Goal: Task Accomplishment & Management: Manage account settings

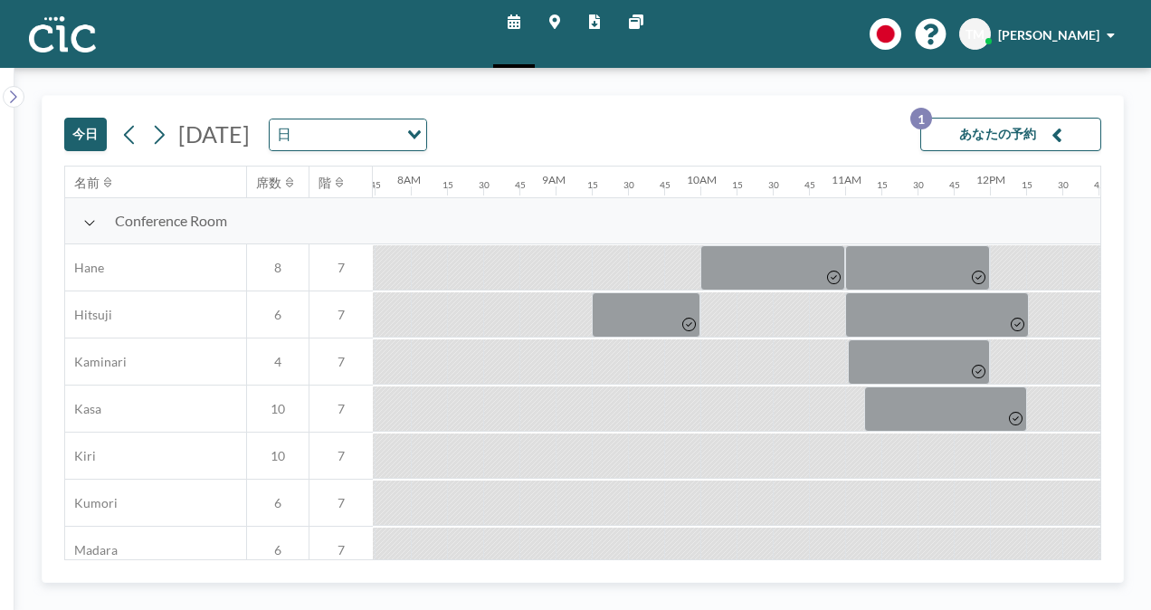
scroll to position [0, 1122]
click at [952, 142] on button "あなたの予約 1" at bounding box center [1010, 134] width 181 height 33
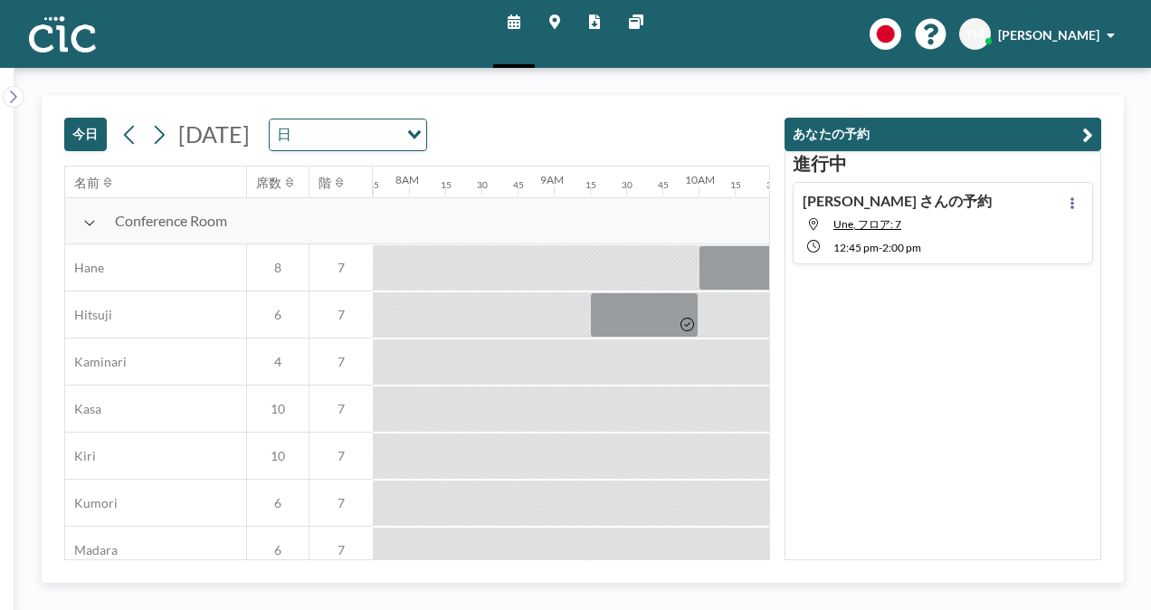
click at [909, 251] on span "2:00 PM" at bounding box center [901, 248] width 39 height 14
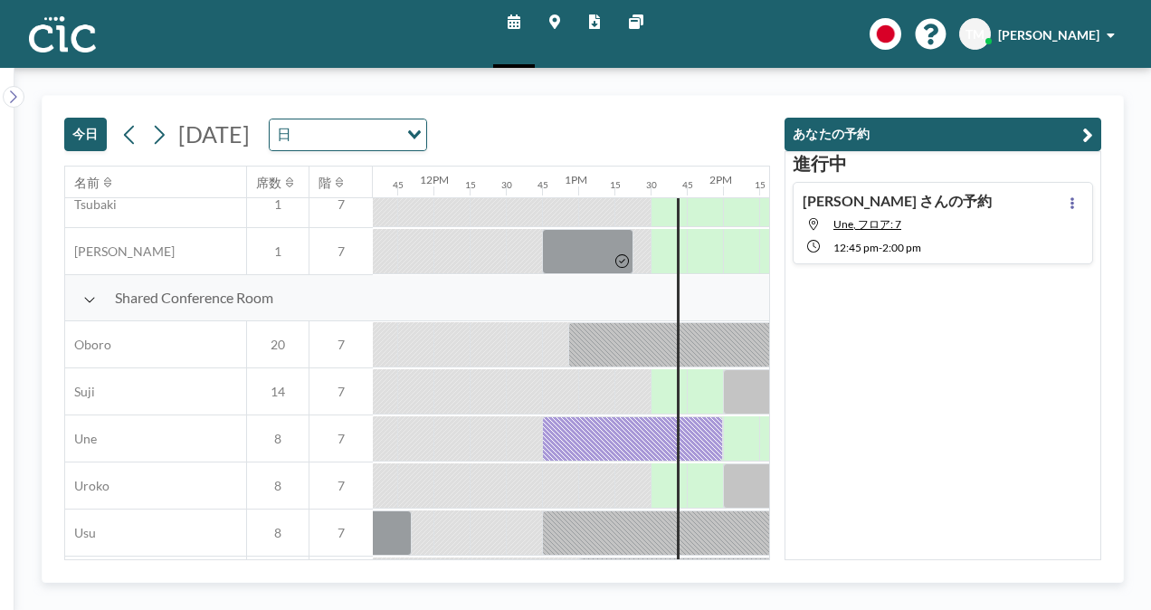
scroll to position [1337, 1810]
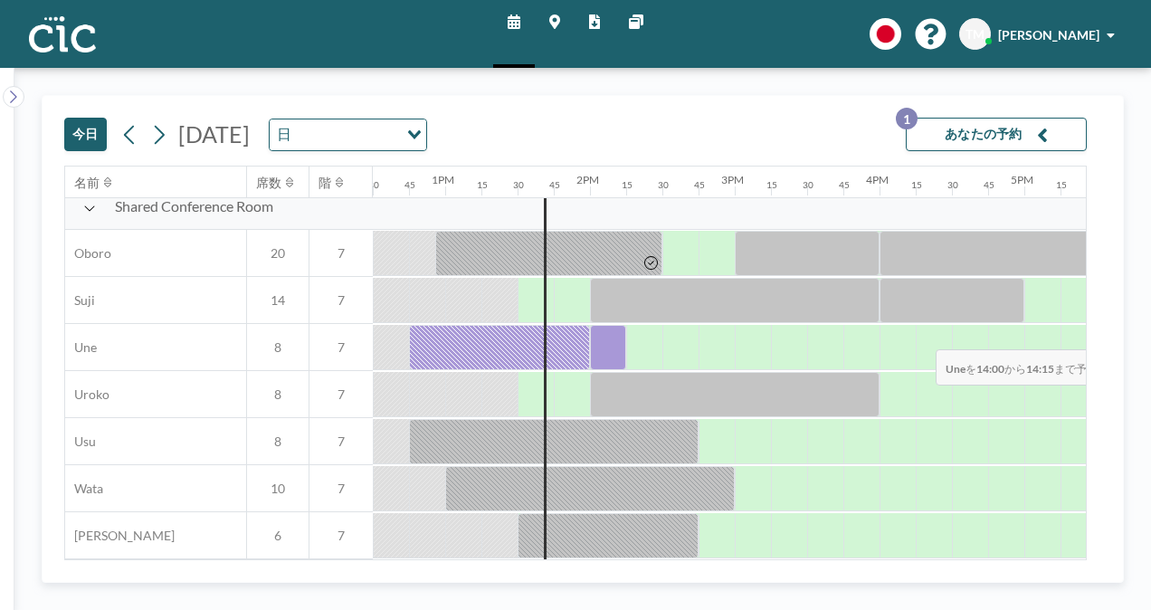
click at [604, 336] on div at bounding box center [608, 347] width 36 height 45
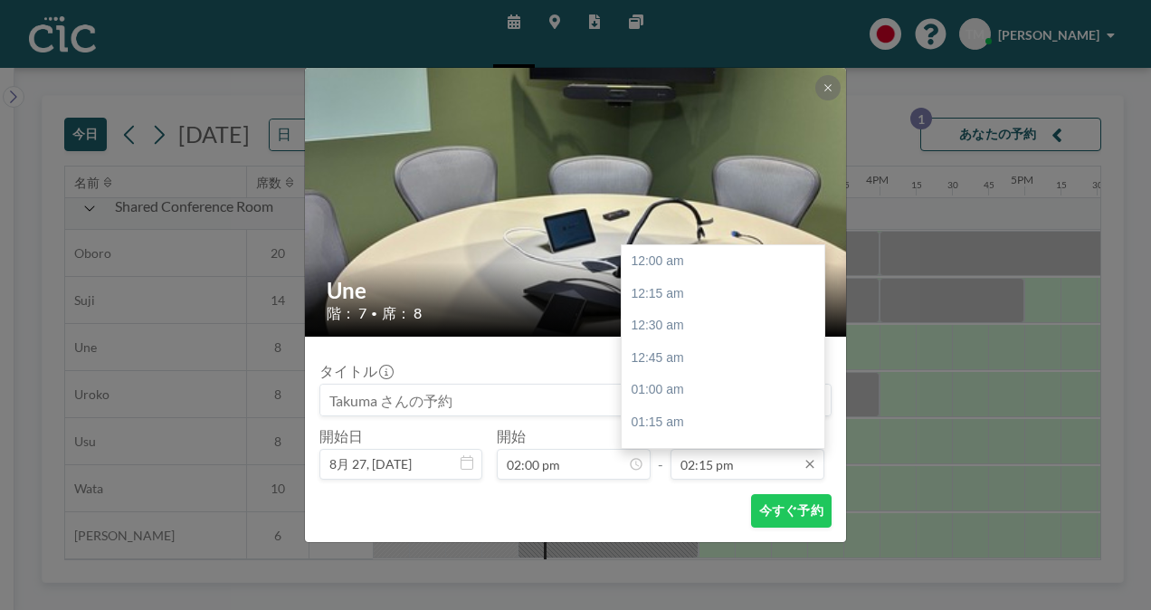
scroll to position [1836, 0]
click at [688, 367] on div "03:00 pm" at bounding box center [728, 358] width 212 height 33
type input "03:00 pm"
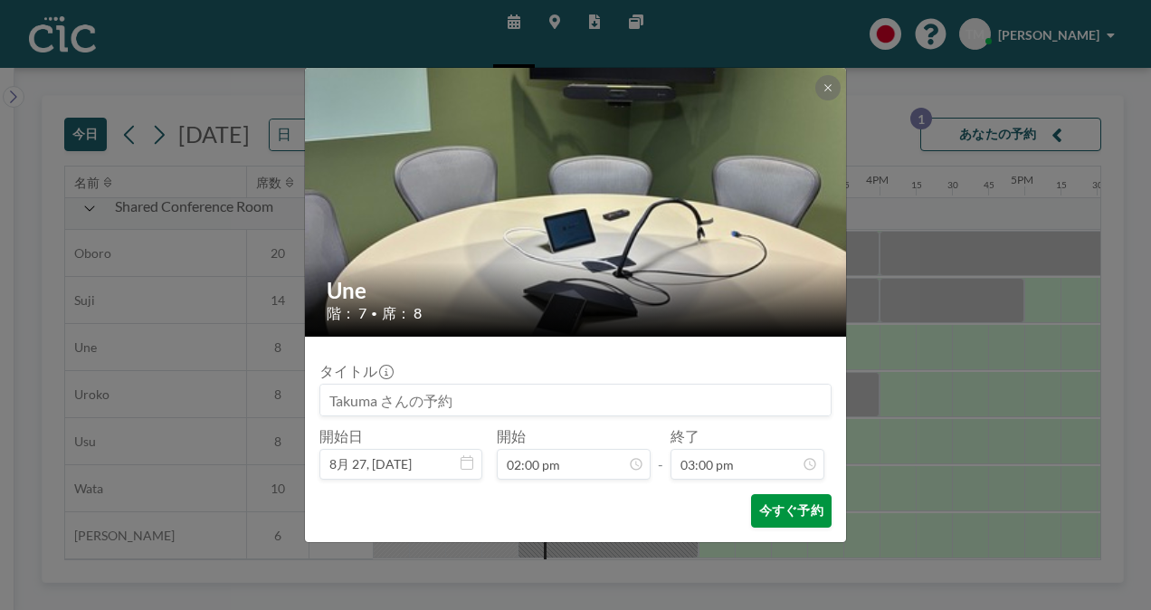
click at [773, 502] on button "今すぐ予約" at bounding box center [791, 510] width 81 height 33
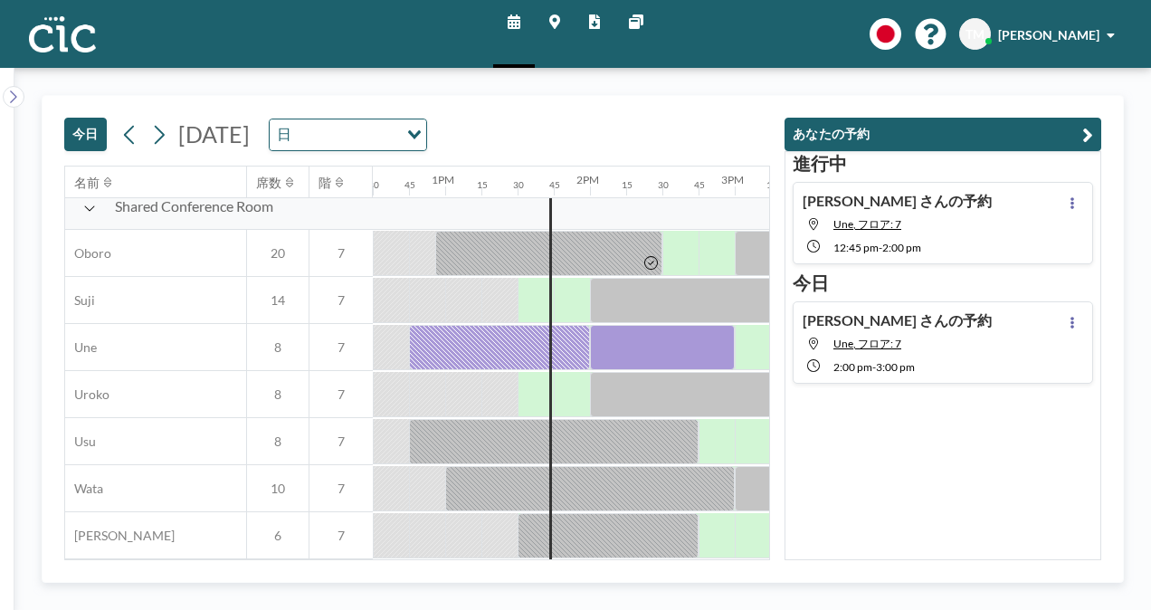
click at [978, 480] on div "進行[PERSON_NAME]の予約 Une, フロア: 7 12:45 PM - 2:00 PM [DATE] [PERSON_NAME] さんの予約 Un…" at bounding box center [943, 355] width 317 height 409
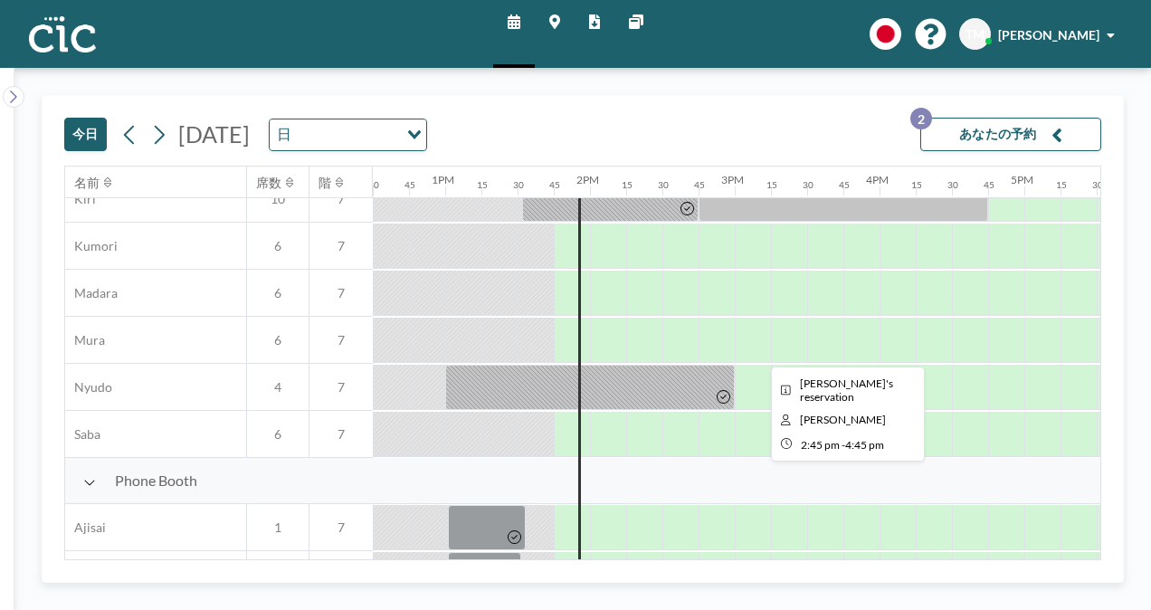
scroll to position [271, 1810]
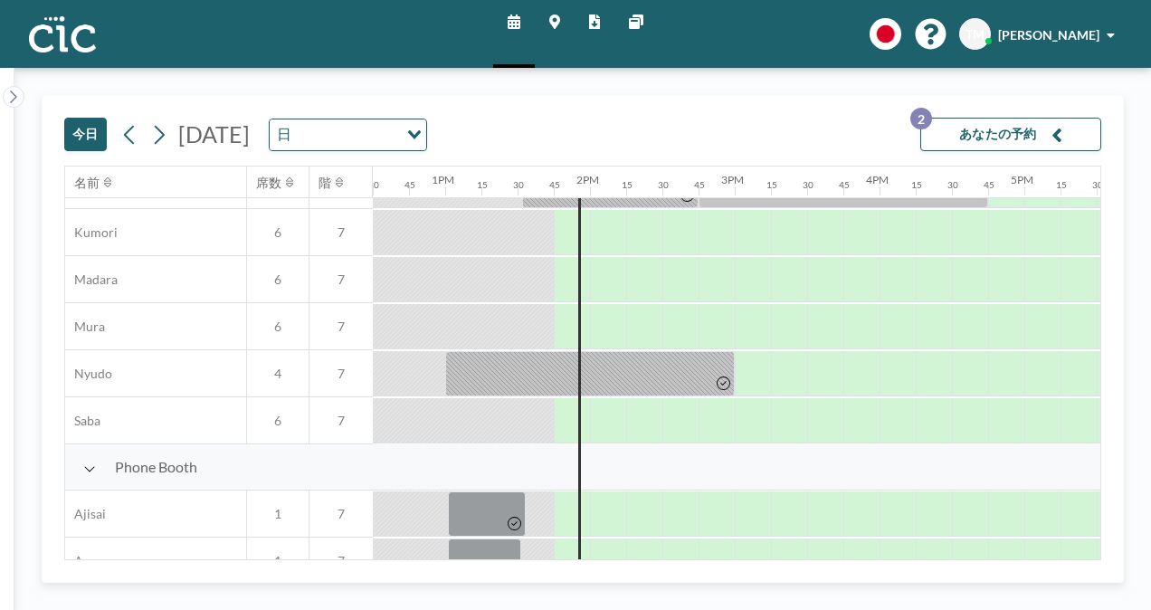
click at [973, 132] on button "あなたの予約 2" at bounding box center [1010, 134] width 181 height 33
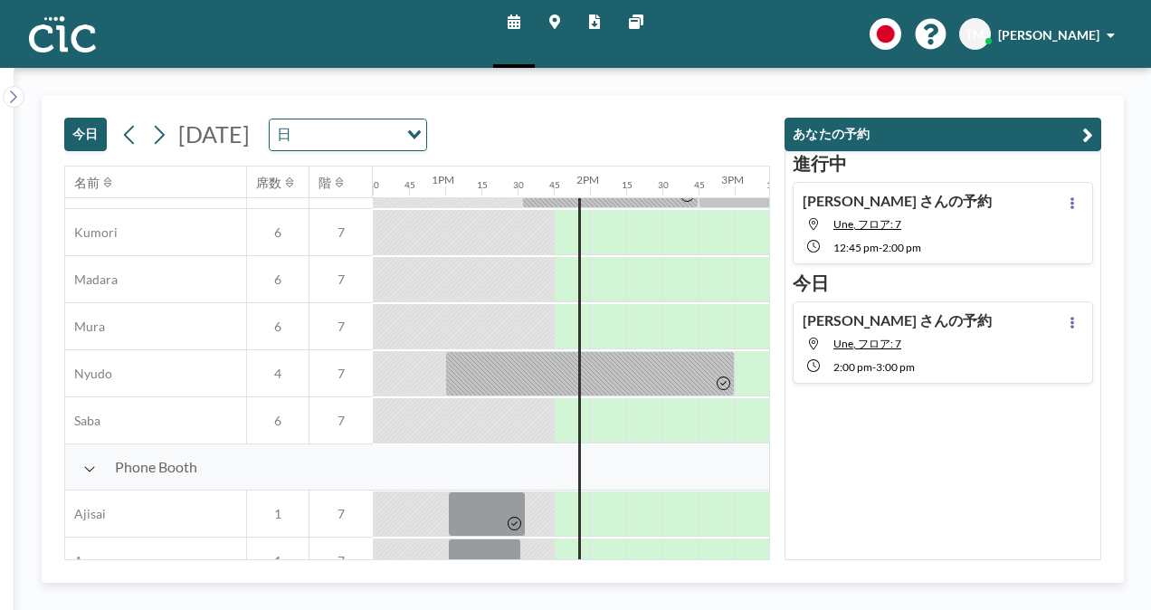
click at [899, 364] on span "3:00 PM" at bounding box center [895, 367] width 39 height 14
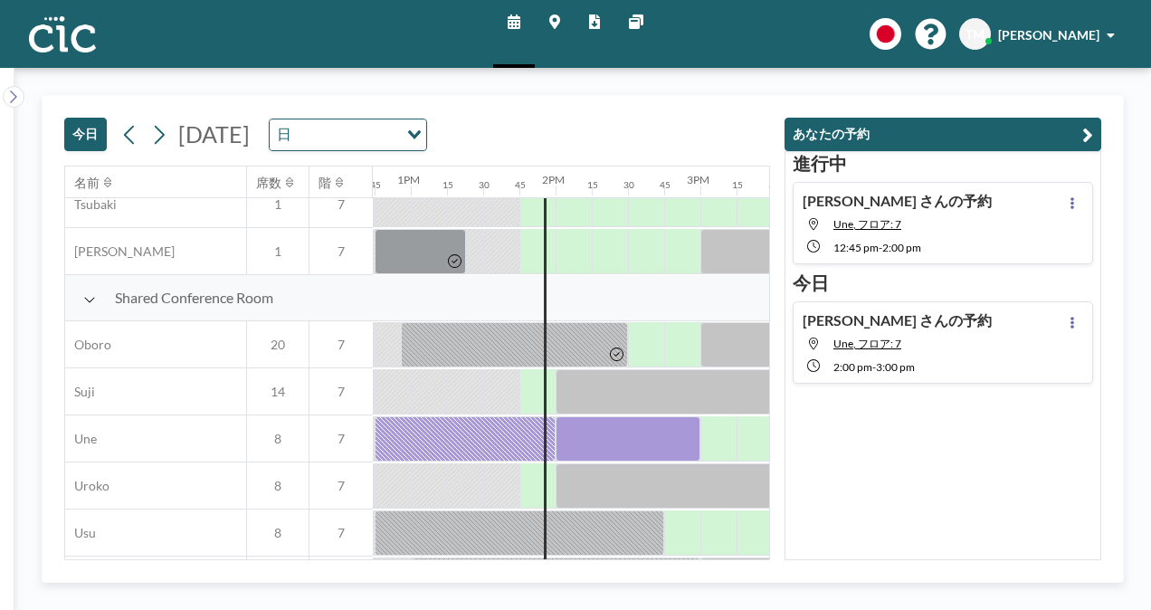
scroll to position [1337, 1991]
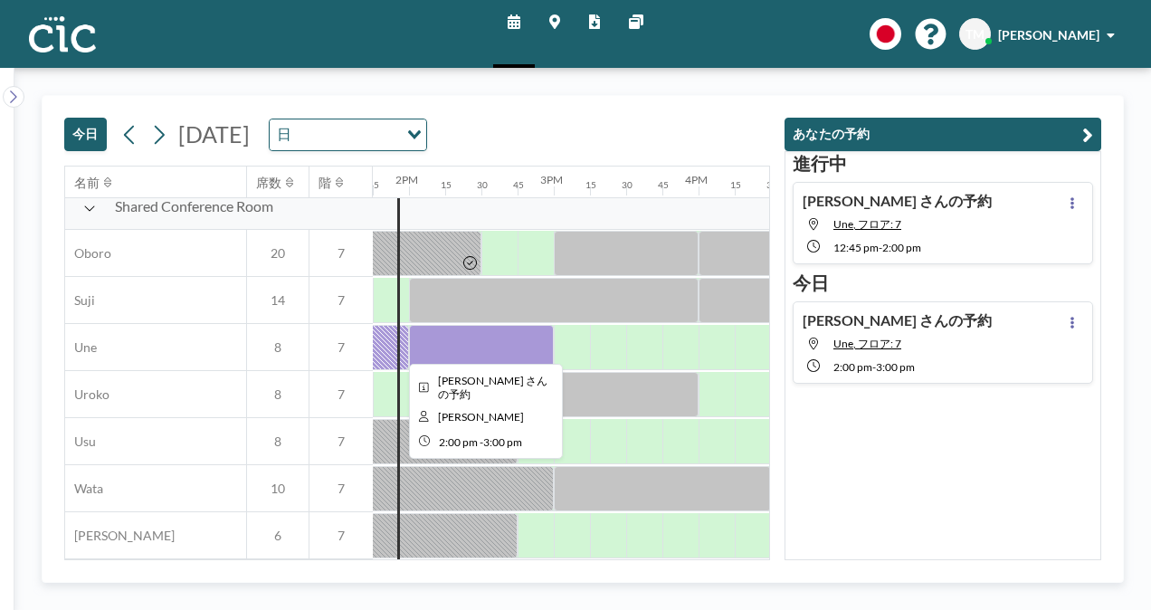
click at [516, 338] on div at bounding box center [481, 347] width 145 height 45
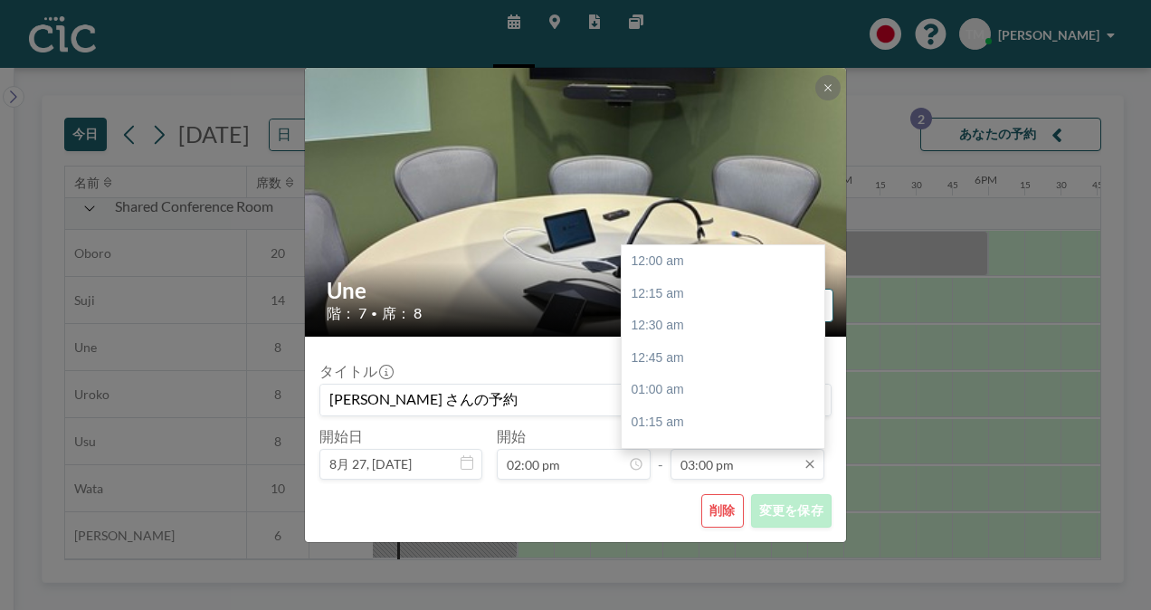
scroll to position [1933, 0]
click at [693, 384] on div "04:00 pm" at bounding box center [728, 390] width 212 height 33
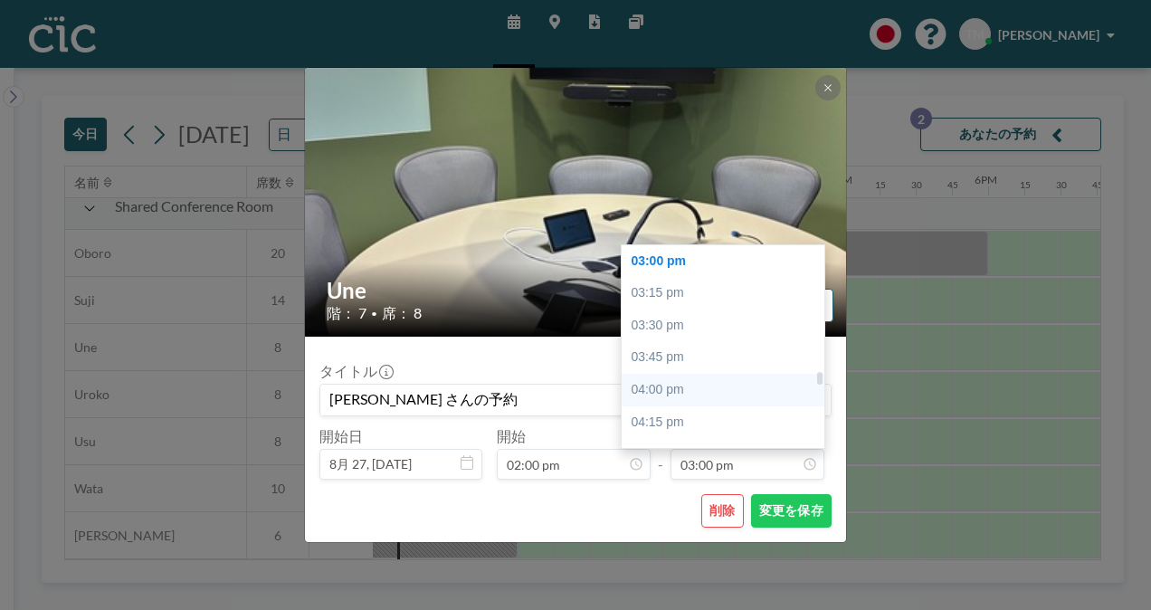
type input "04:00 pm"
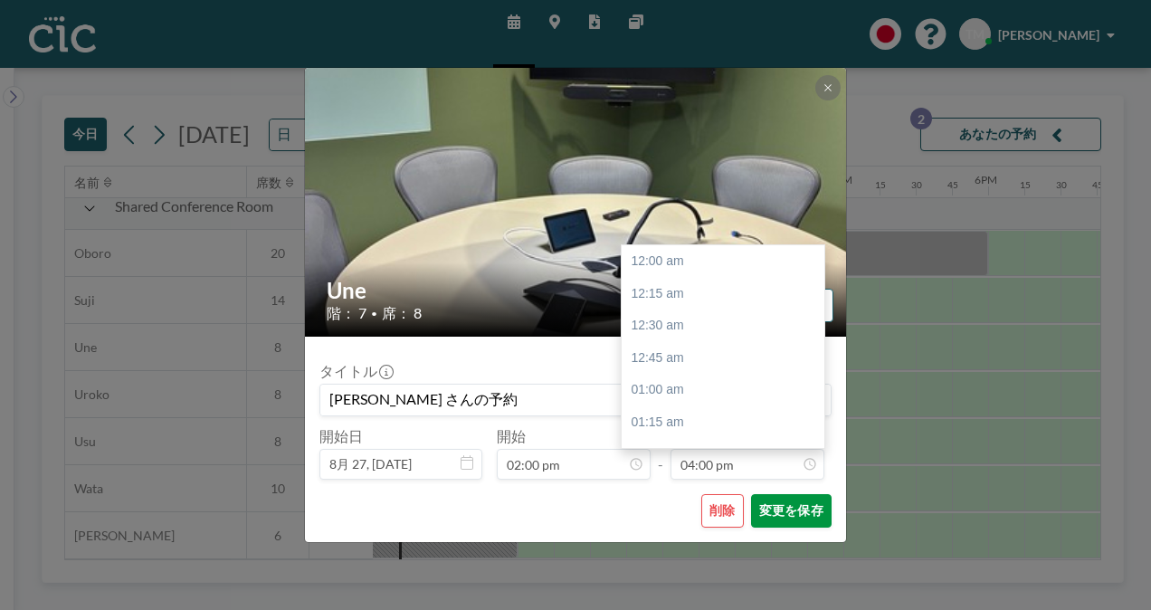
scroll to position [2061, 0]
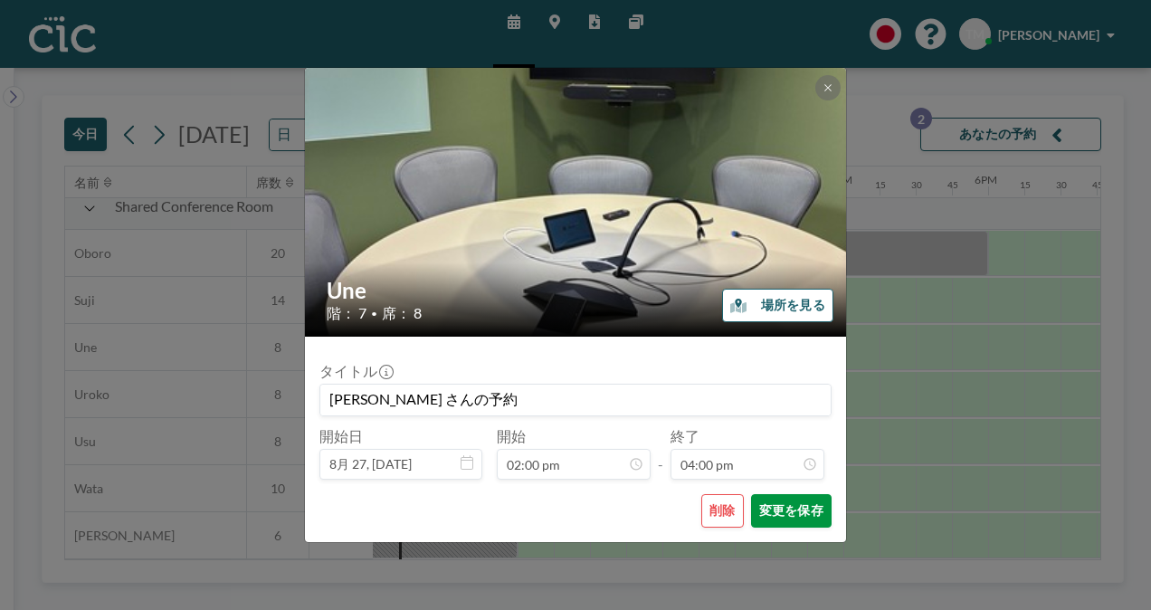
click at [781, 503] on button "変更を保存" at bounding box center [791, 510] width 81 height 33
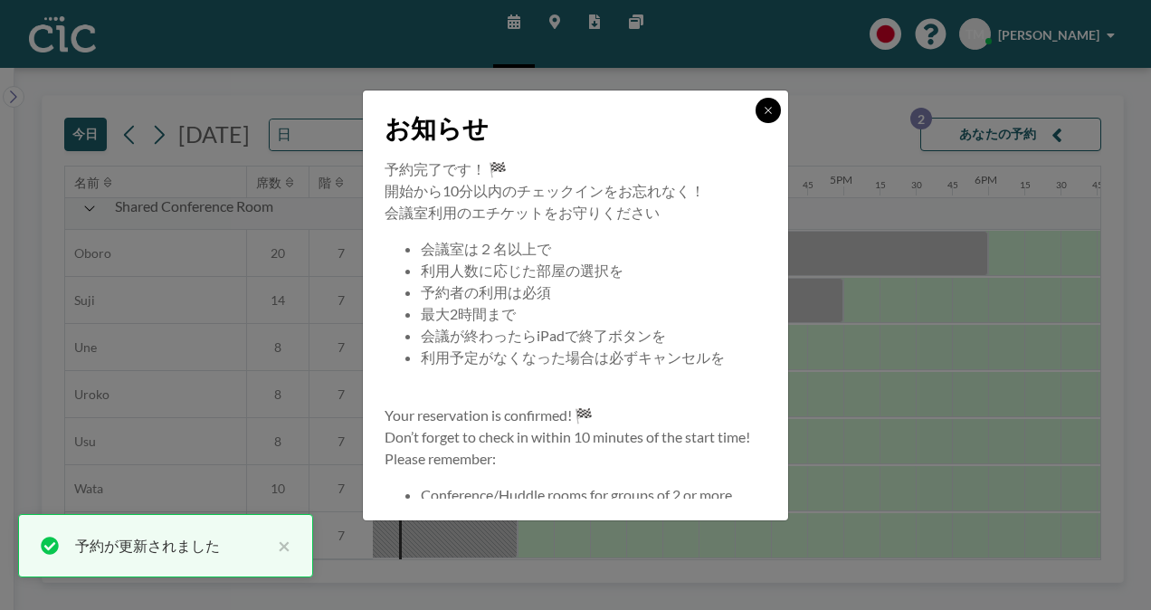
click at [763, 106] on icon at bounding box center [768, 110] width 11 height 11
